Goal: Task Accomplishment & Management: Manage account settings

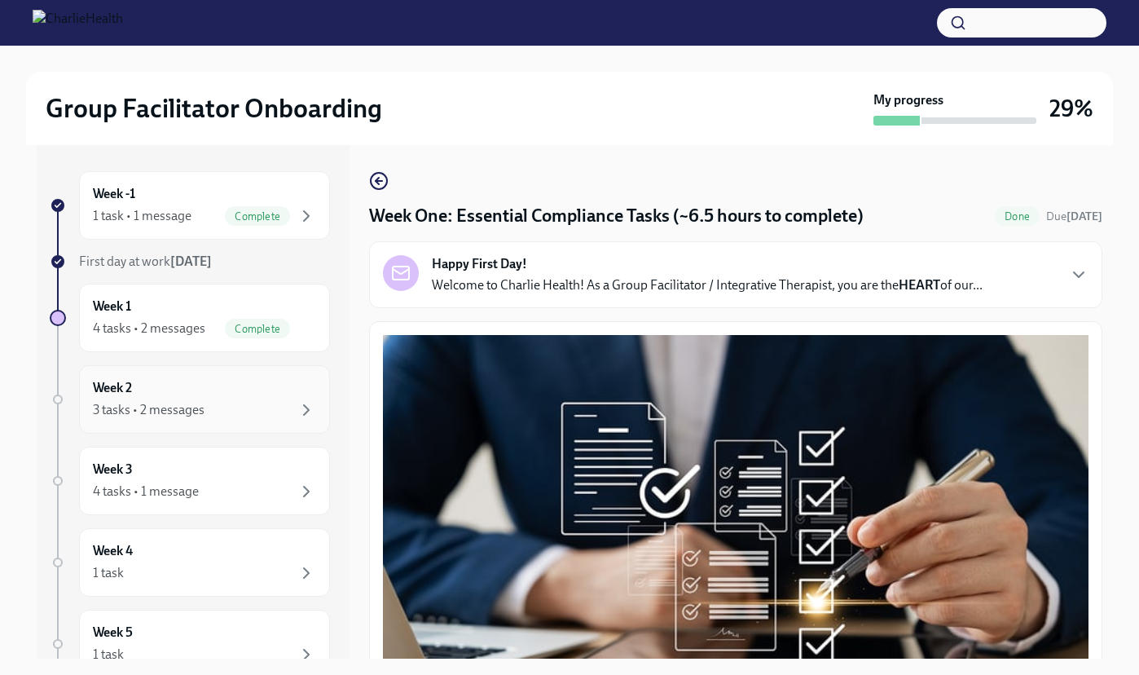
click at [225, 407] on div "3 tasks • 2 messages" at bounding box center [204, 410] width 223 height 20
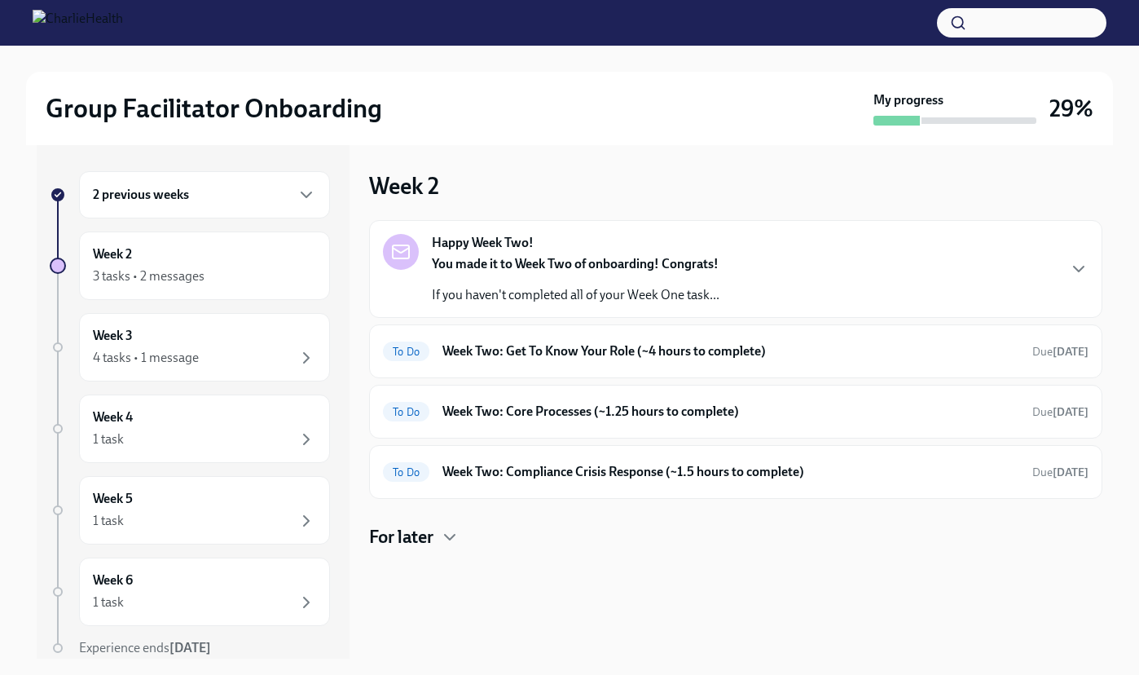
click at [165, 187] on h6 "2 previous weeks" at bounding box center [141, 195] width 96 height 18
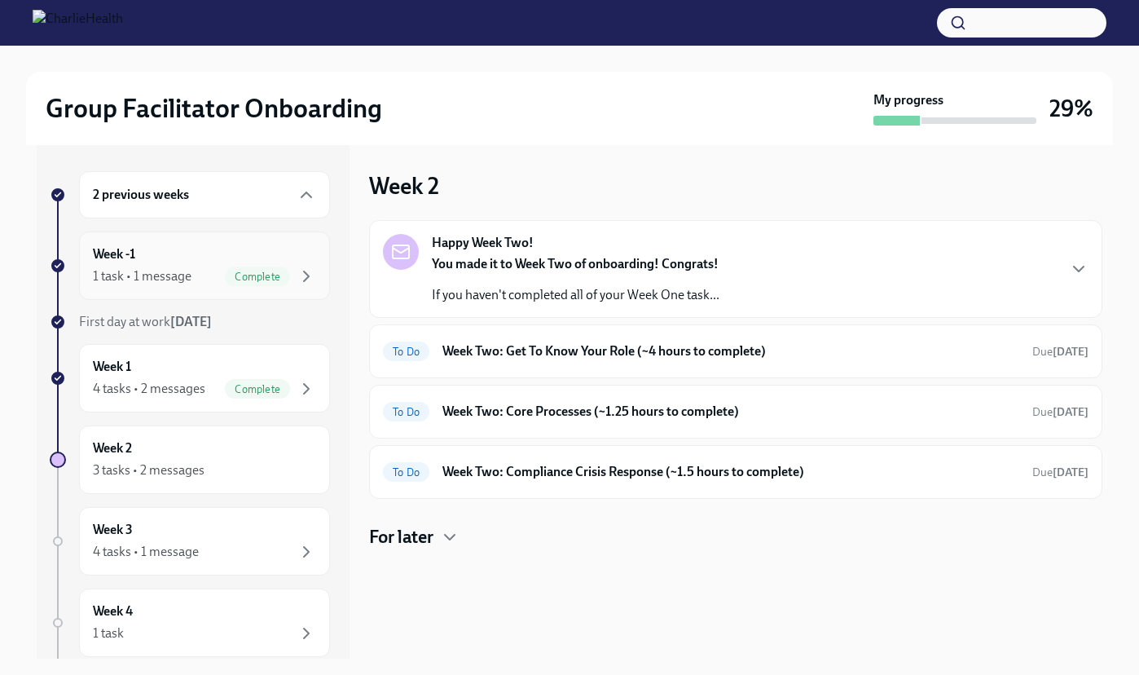
click at [141, 274] on div "1 task • 1 message" at bounding box center [142, 276] width 99 height 18
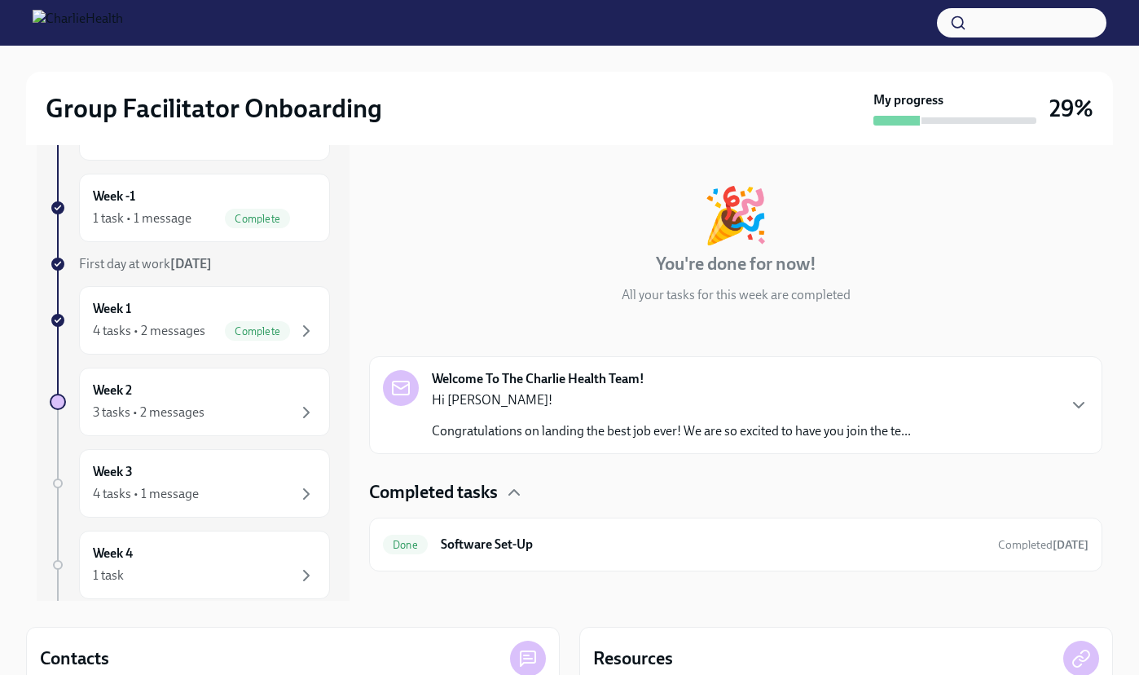
scroll to position [64, 0]
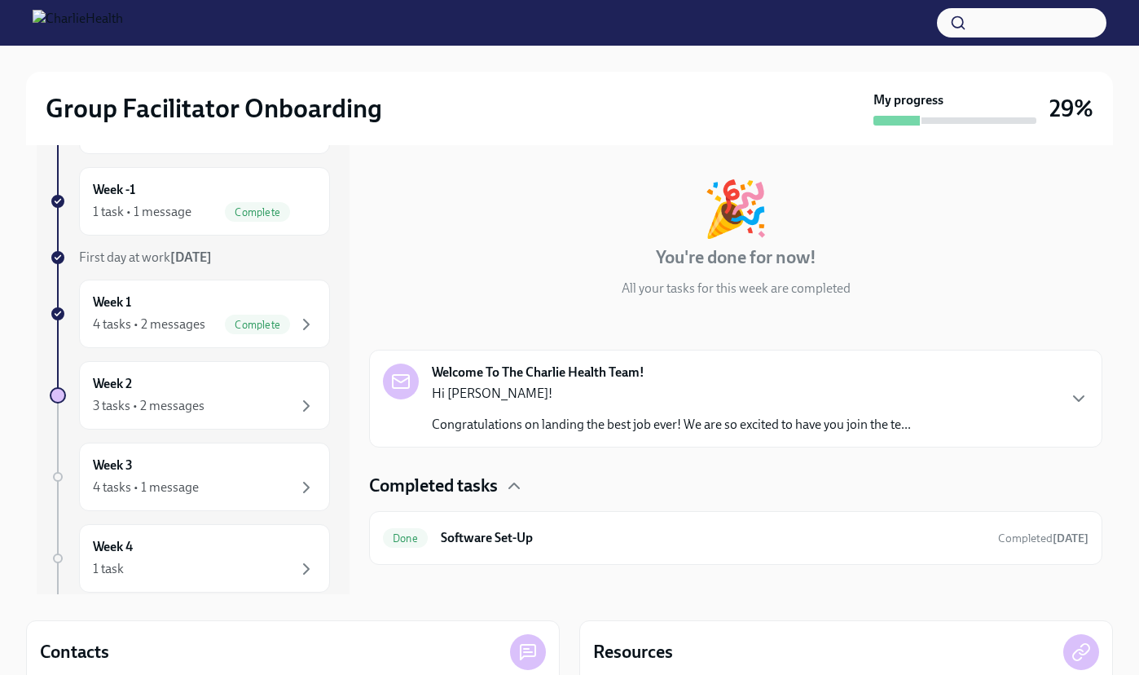
click at [415, 411] on div "Welcome To The Charlie Health Team! Hi [PERSON_NAME]! Congratulations on landin…" at bounding box center [647, 398] width 528 height 70
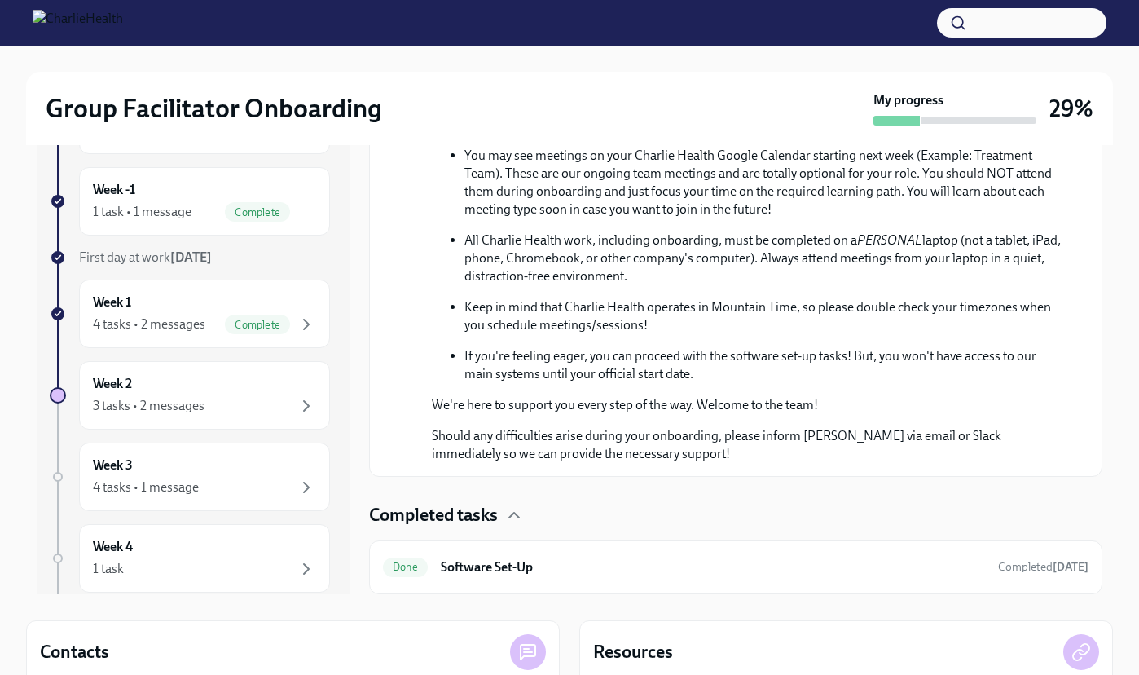
scroll to position [755, 0]
click at [466, 518] on h4 "Completed tasks" at bounding box center [433, 515] width 129 height 24
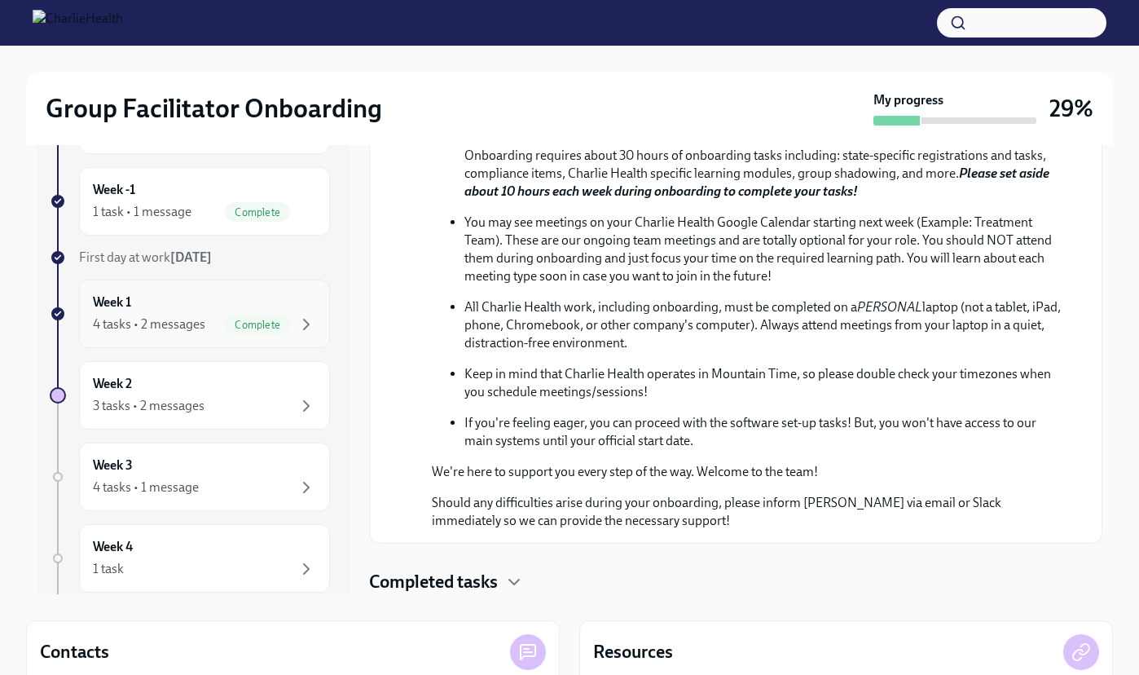
click at [241, 329] on span "Complete" at bounding box center [257, 325] width 65 height 12
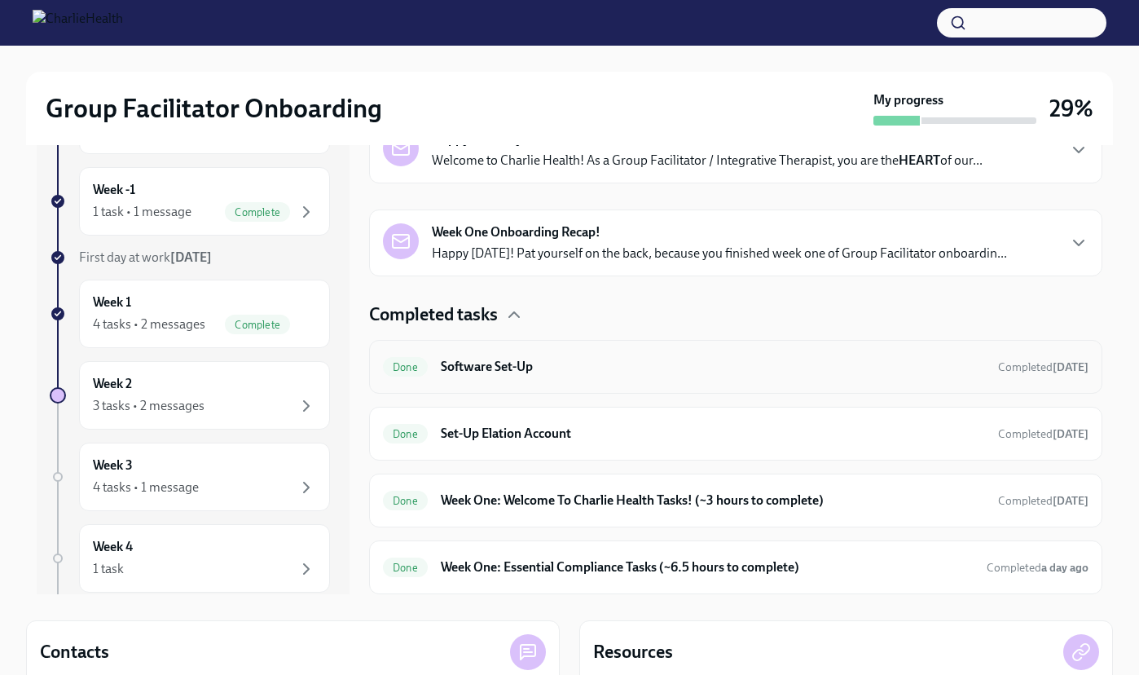
scroll to position [96, 0]
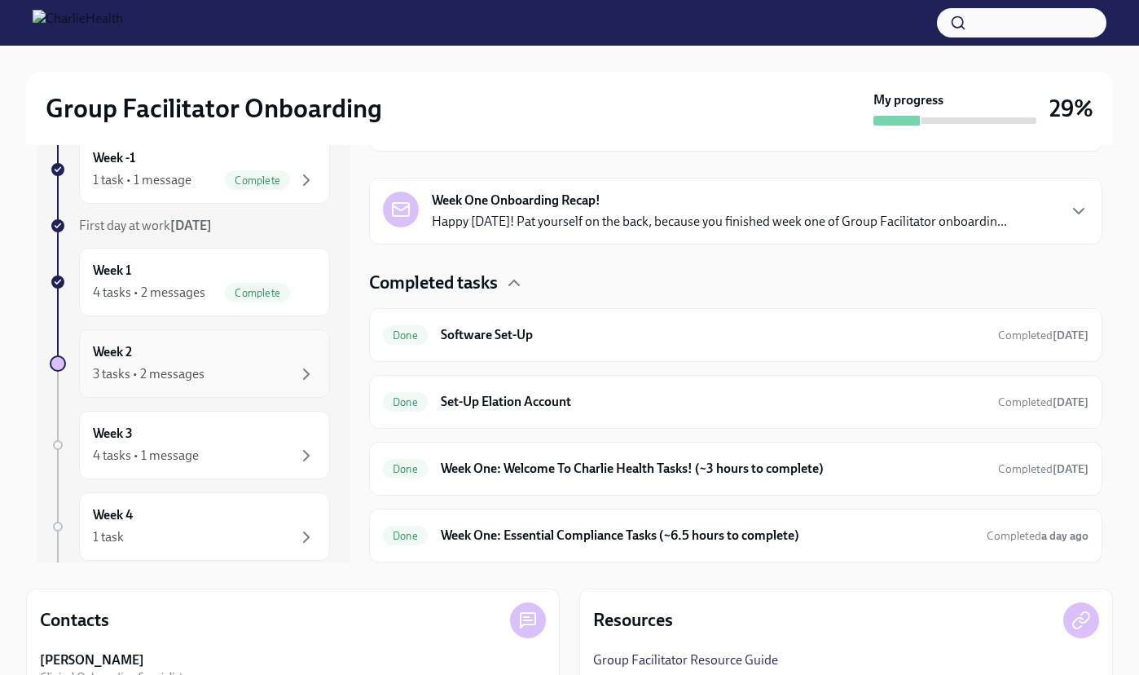
click at [269, 365] on div "3 tasks • 2 messages" at bounding box center [204, 374] width 223 height 20
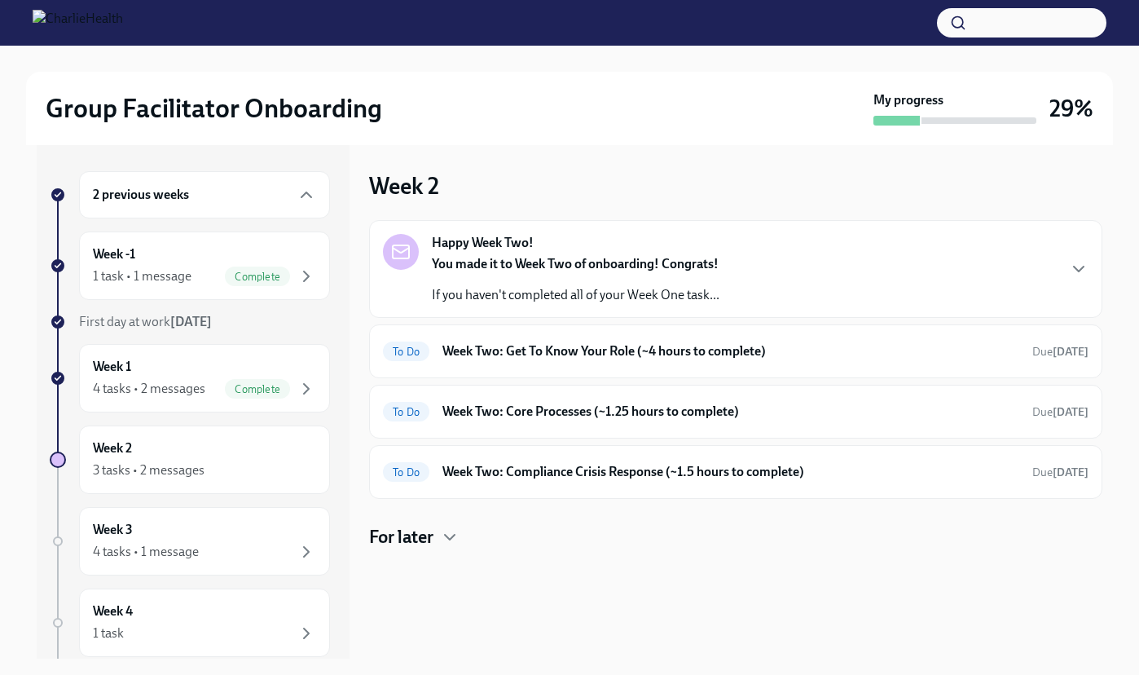
click at [418, 525] on h4 "For later" at bounding box center [401, 537] width 64 height 24
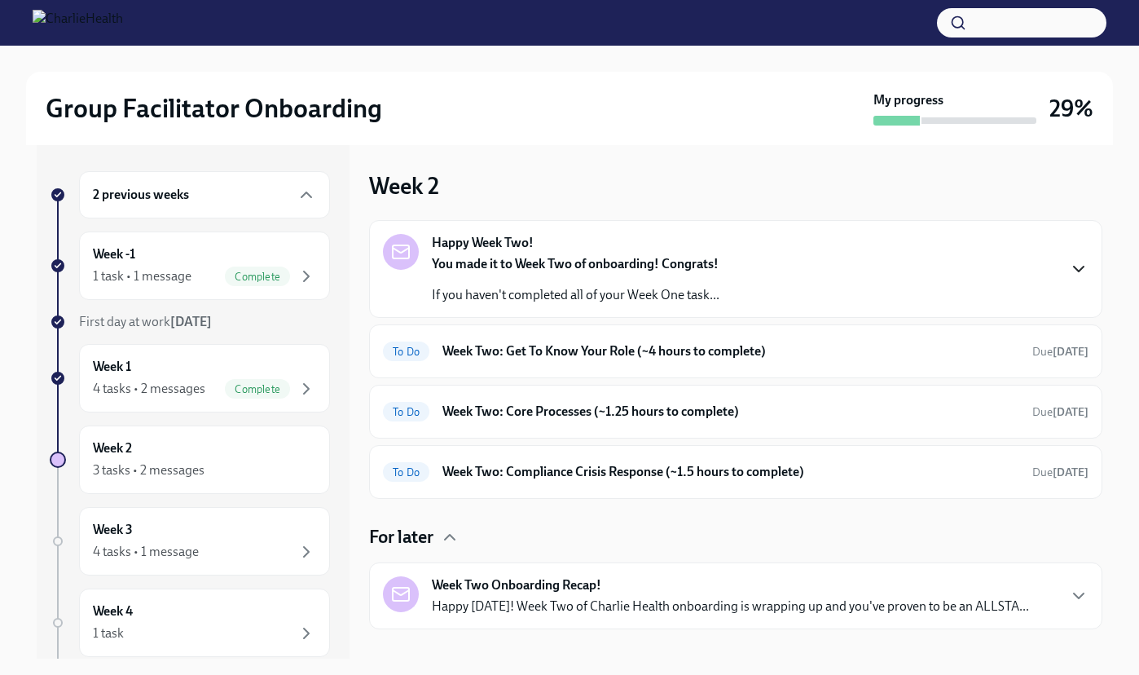
click at [1072, 272] on icon "button" at bounding box center [1079, 269] width 20 height 20
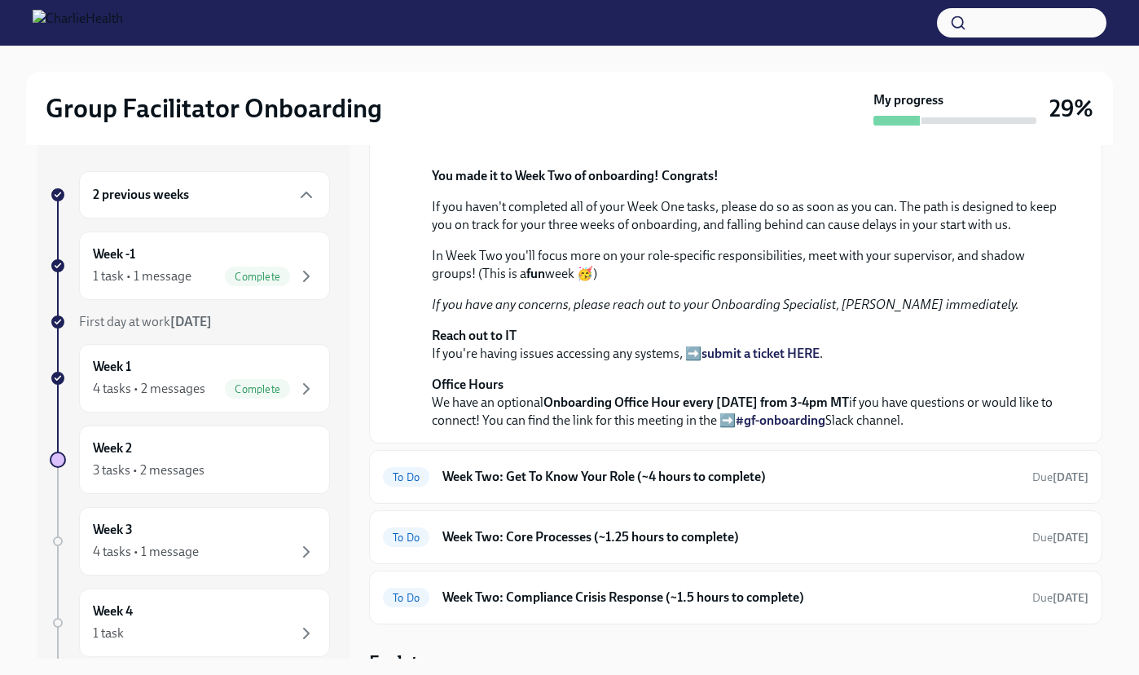
scroll to position [102, 0]
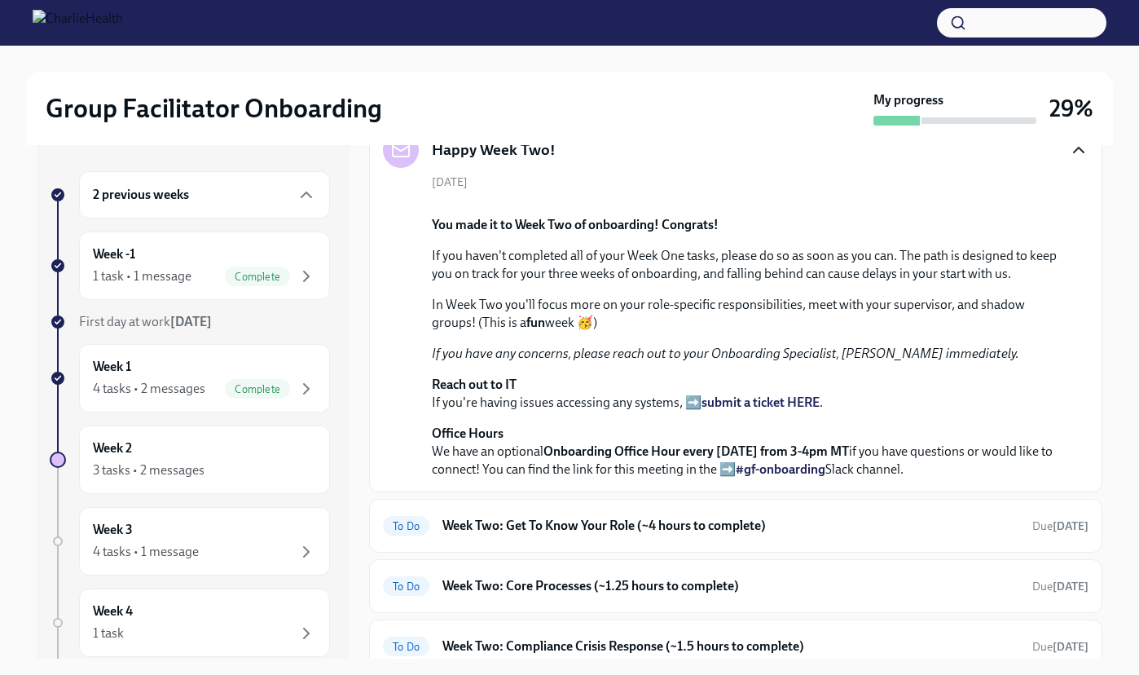
click at [1079, 146] on icon "button" at bounding box center [1079, 150] width 20 height 20
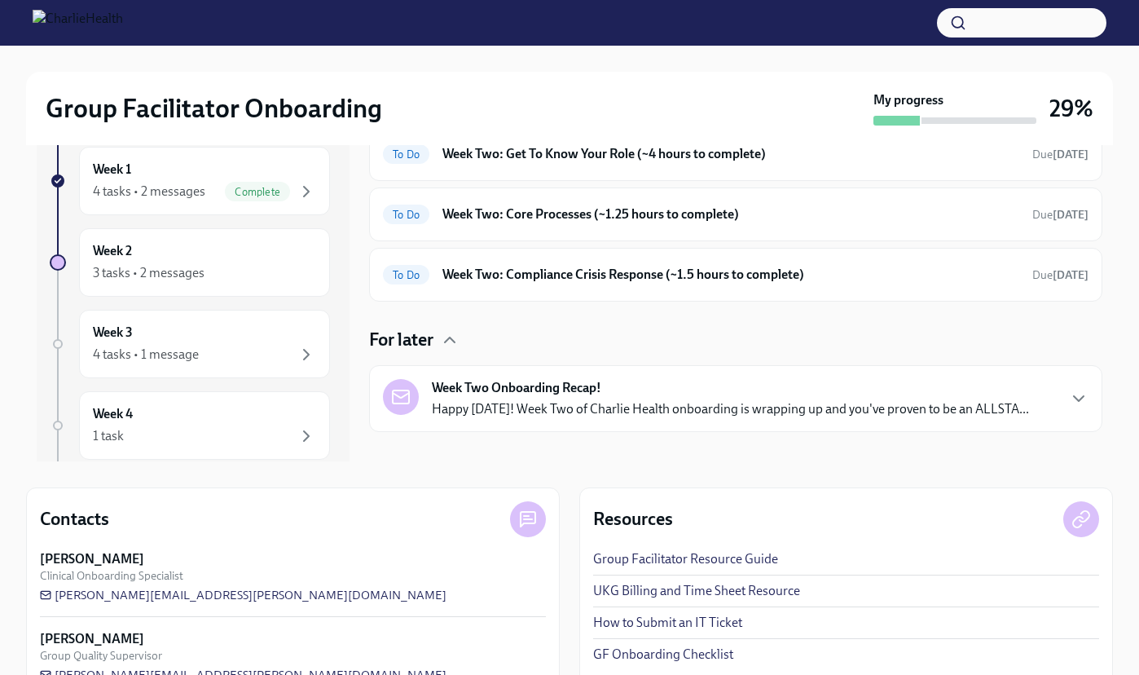
scroll to position [189, 0]
